Goal: Entertainment & Leisure: Consume media (video, audio)

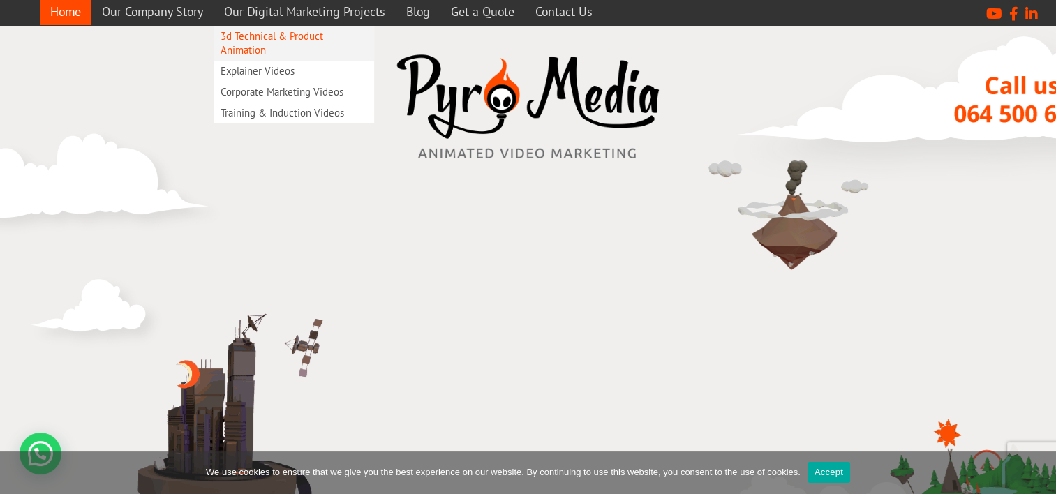
click at [279, 39] on link "3d Technical & Product Animation" at bounding box center [294, 43] width 161 height 35
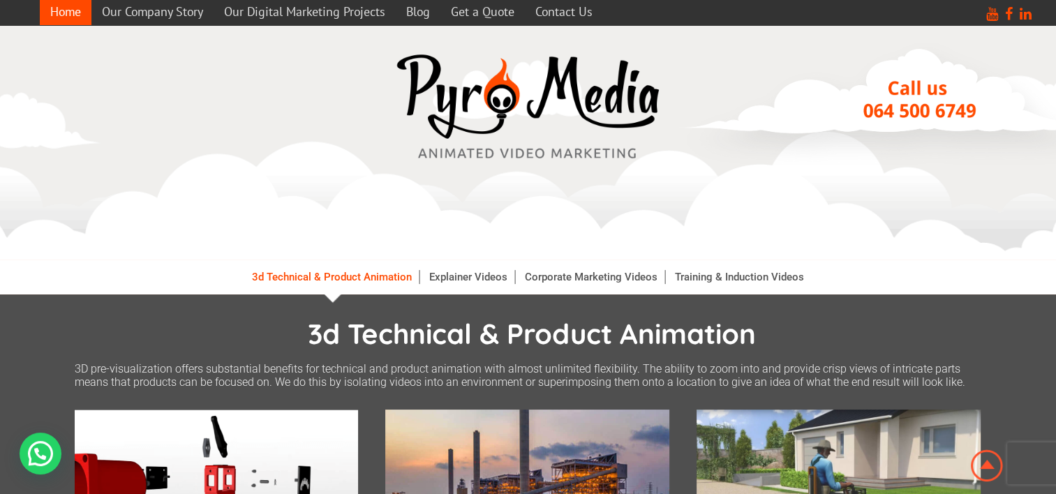
click at [59, 10] on link "Home" at bounding box center [66, 11] width 52 height 27
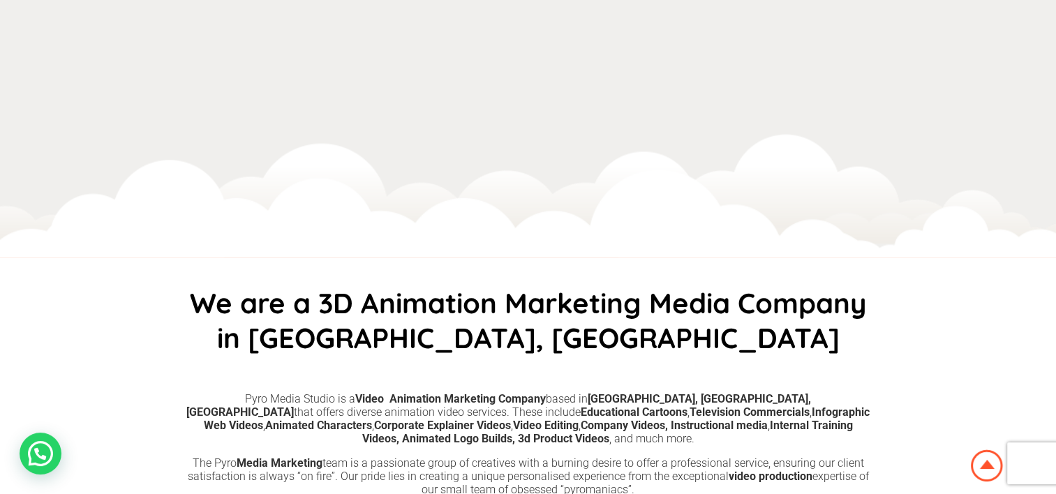
scroll to position [799, 0]
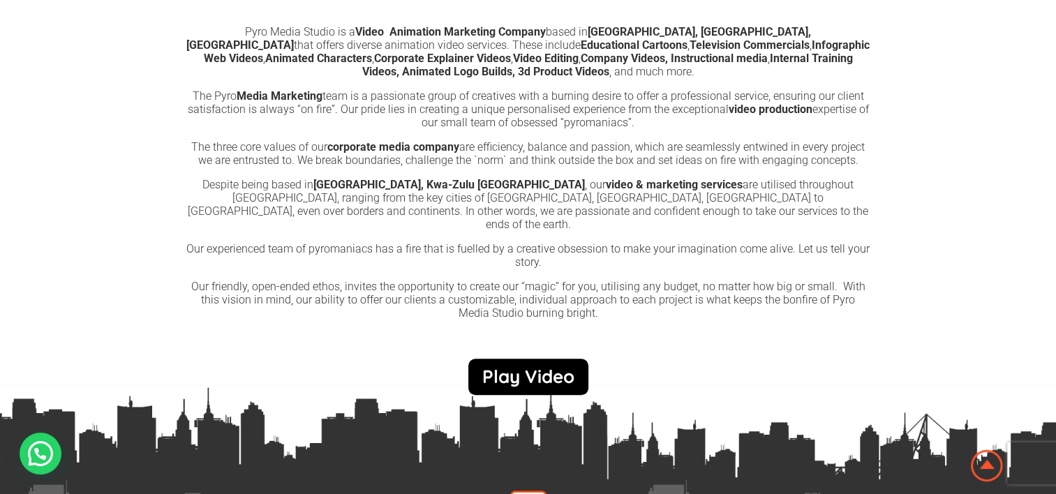
click at [524, 371] on link "Play Video" at bounding box center [528, 377] width 120 height 36
click at [0, 0] on link "×" at bounding box center [0, 0] width 0 height 0
